Goal: Transaction & Acquisition: Download file/media

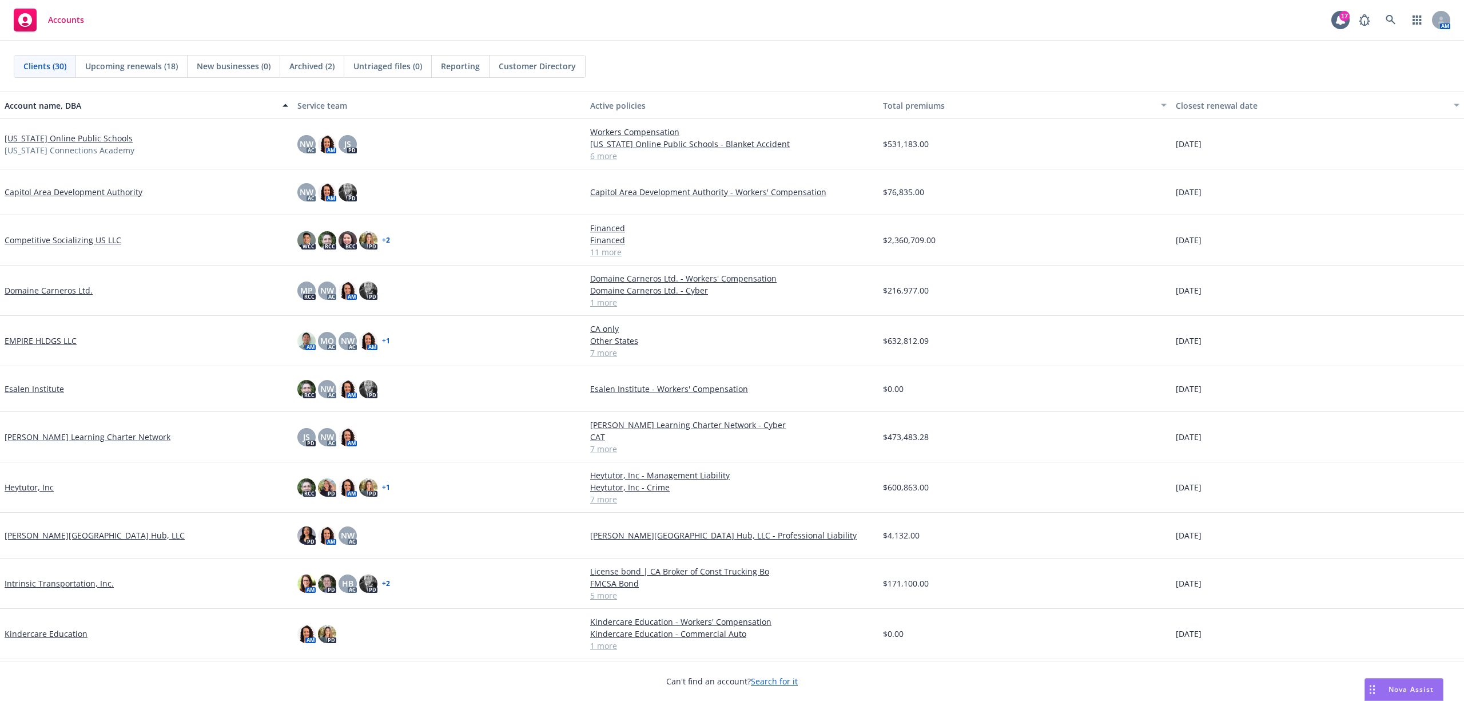
click at [73, 436] on link "[PERSON_NAME] Learning Charter Network" at bounding box center [88, 437] width 166 height 12
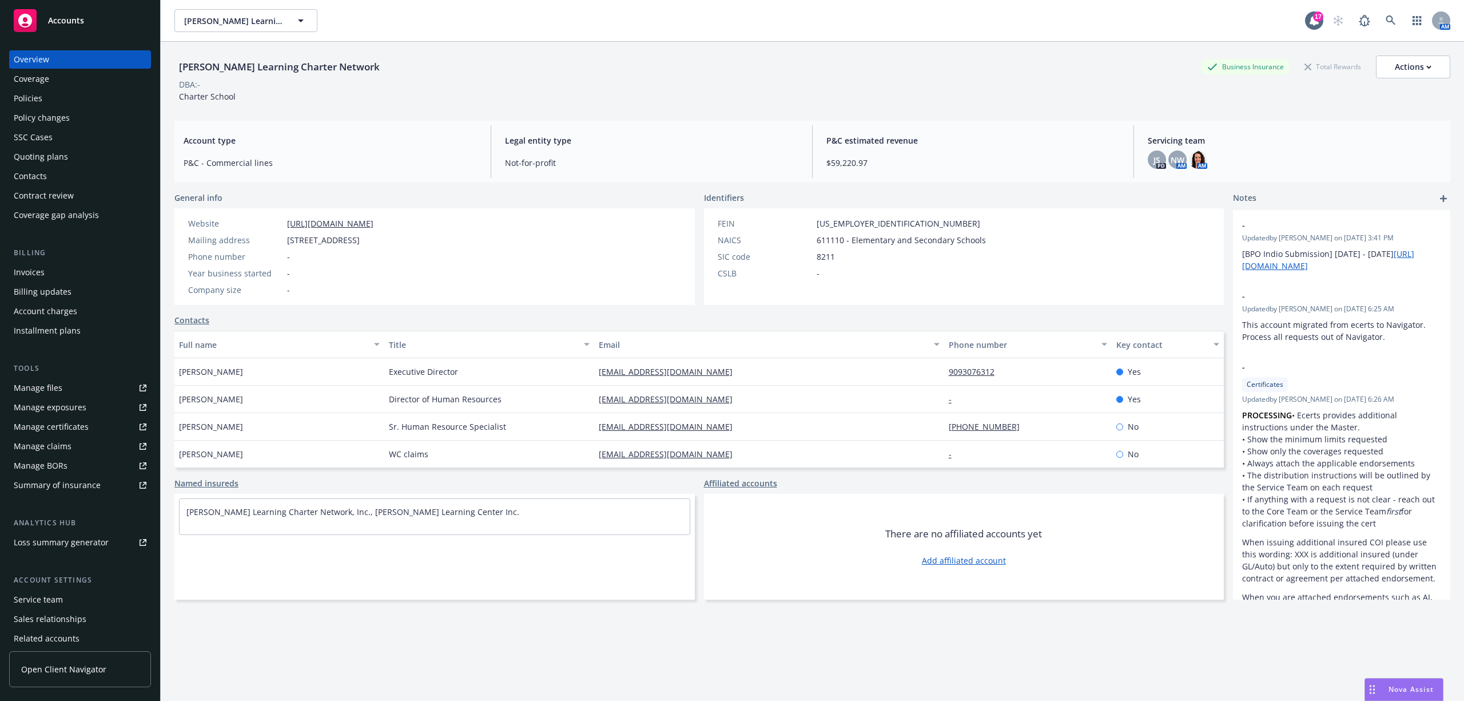
click at [66, 101] on div "Policies" at bounding box center [80, 98] width 133 height 18
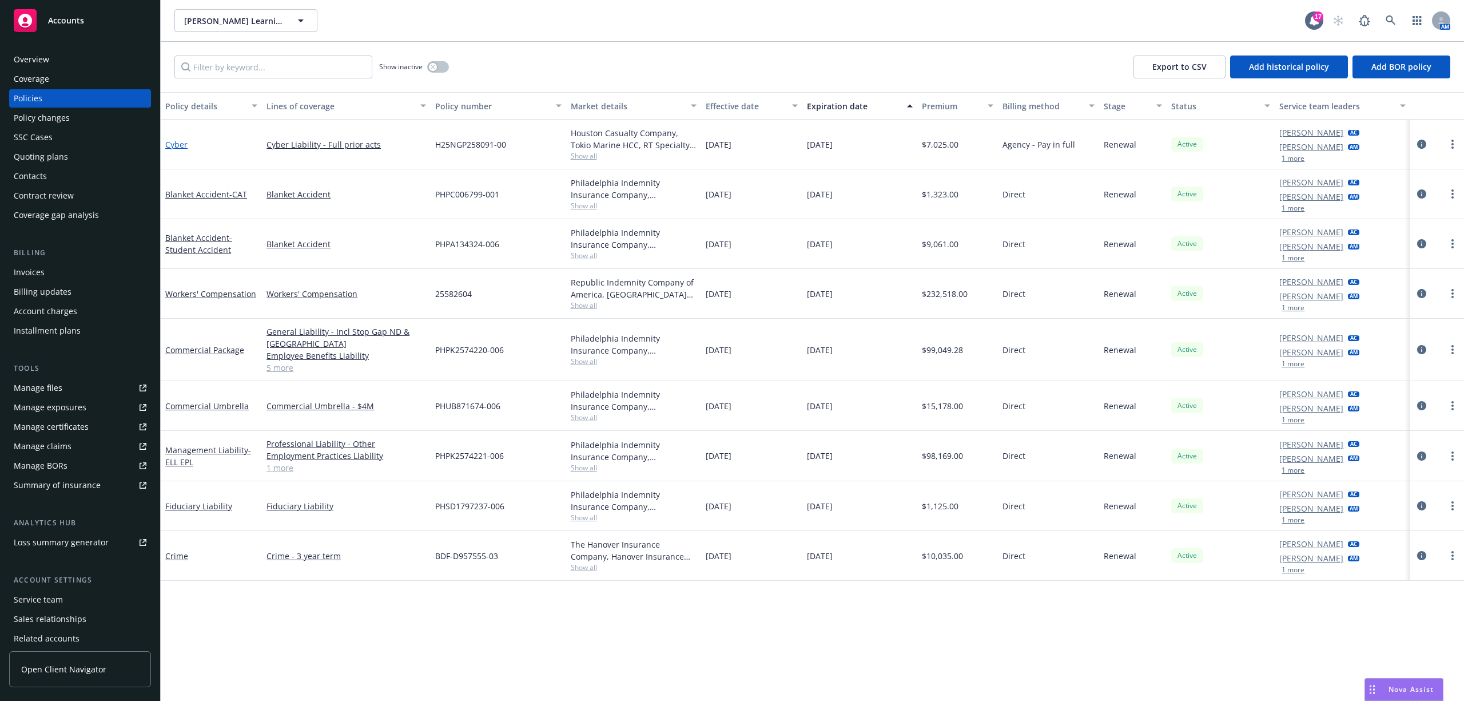
click at [173, 141] on link "Cyber" at bounding box center [176, 144] width 22 height 11
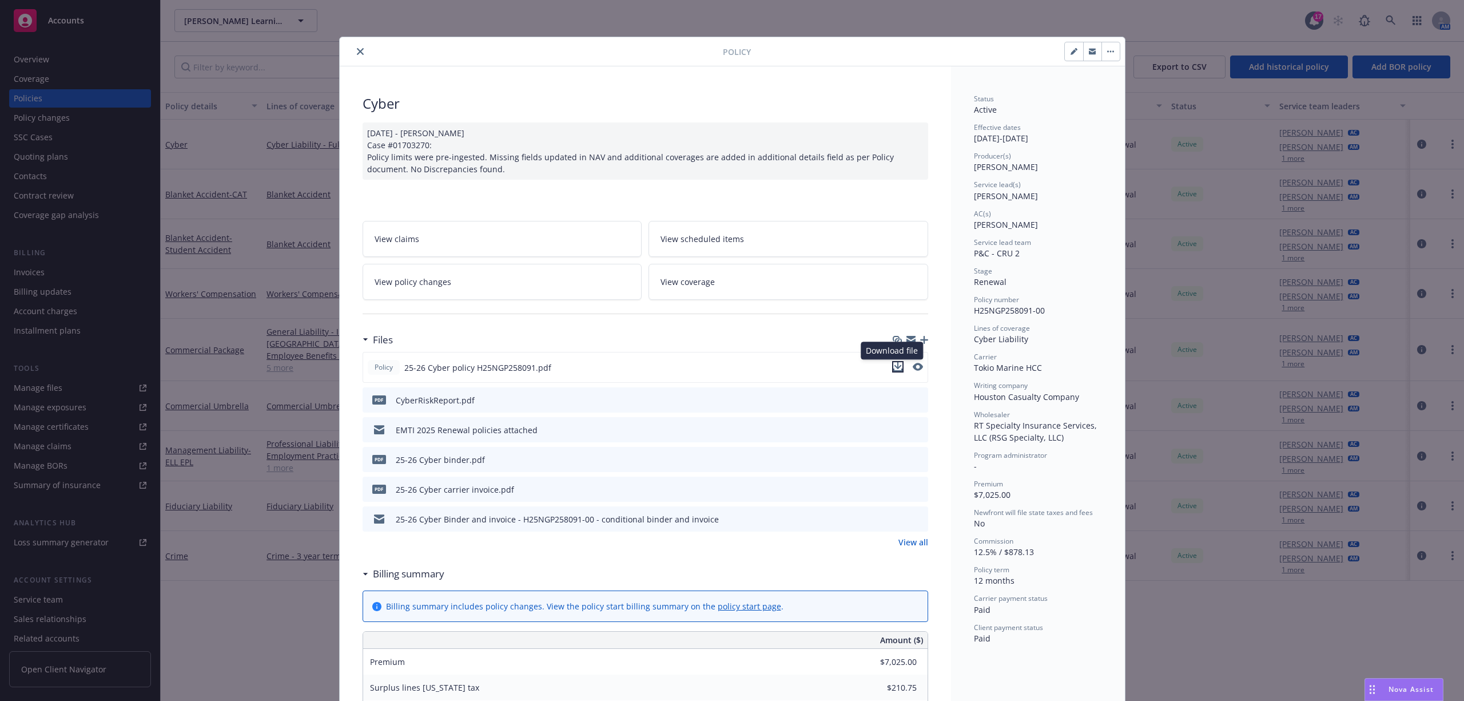
click at [894, 368] on icon "download file" at bounding box center [897, 365] width 7 height 7
